Goal: Navigation & Orientation: Find specific page/section

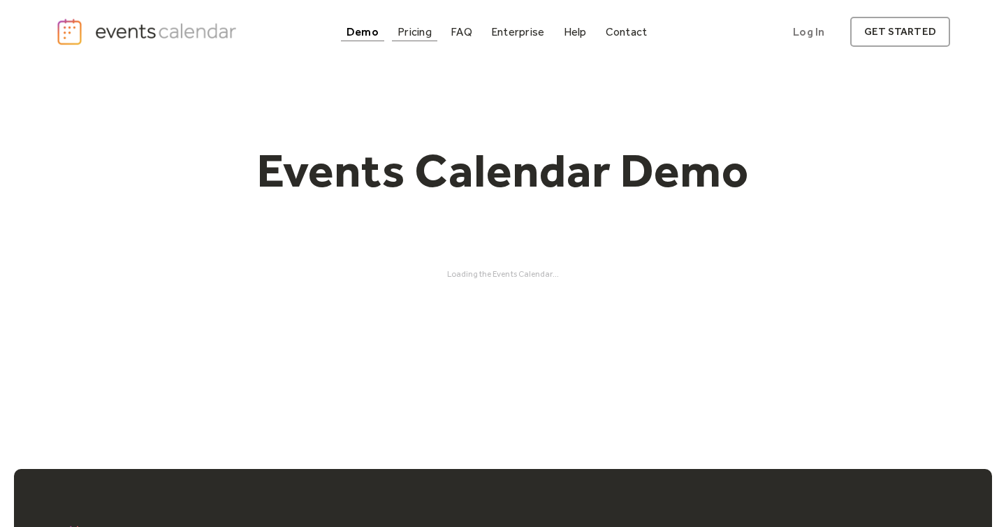
click at [401, 28] on div "Pricing" at bounding box center [415, 32] width 34 height 8
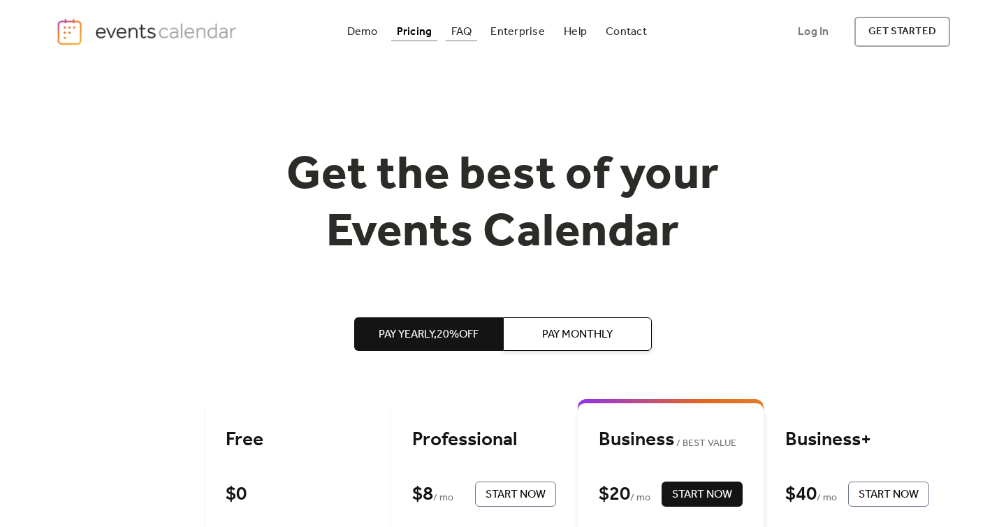
click at [454, 28] on div "FAQ" at bounding box center [462, 32] width 21 height 8
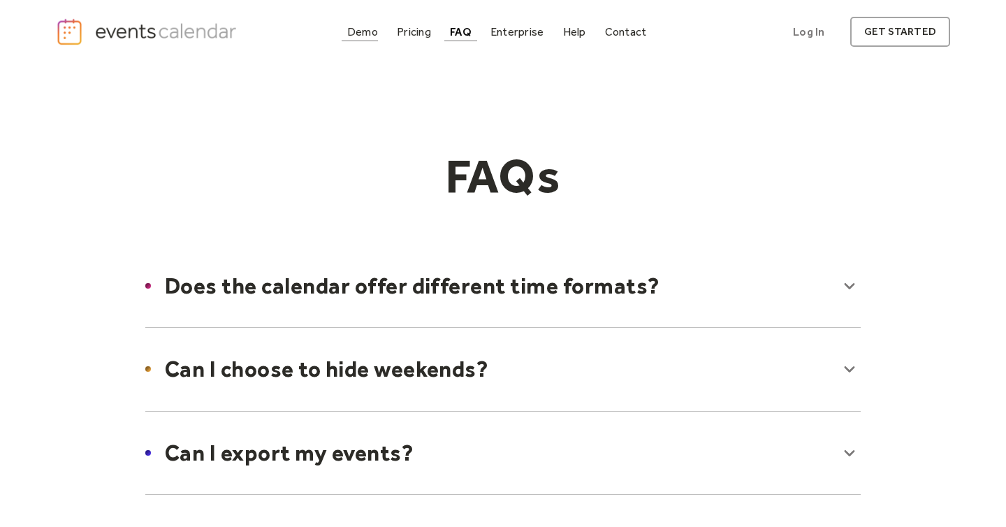
click at [350, 29] on div "Demo" at bounding box center [362, 32] width 31 height 8
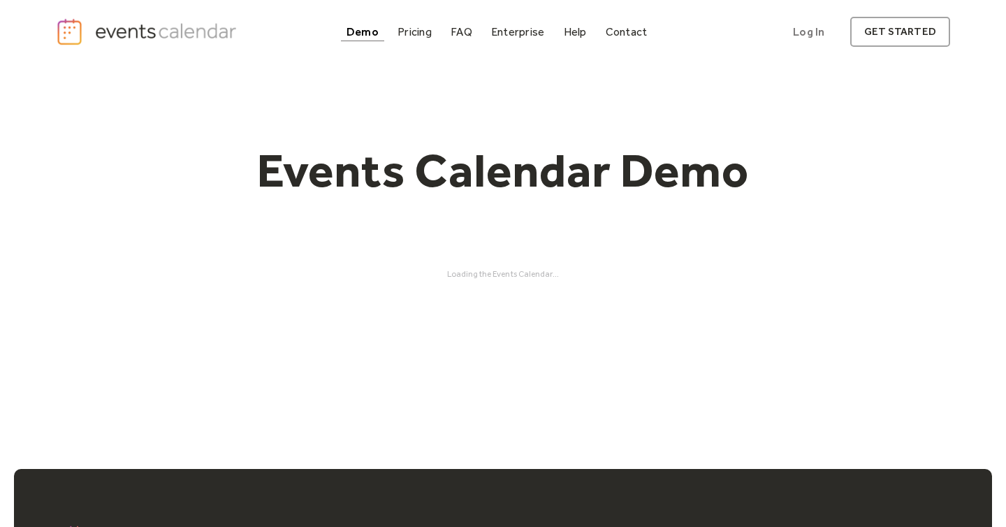
click at [824, 165] on div "Events Calendar Demo" at bounding box center [503, 170] width 895 height 57
